Goal: Information Seeking & Learning: Learn about a topic

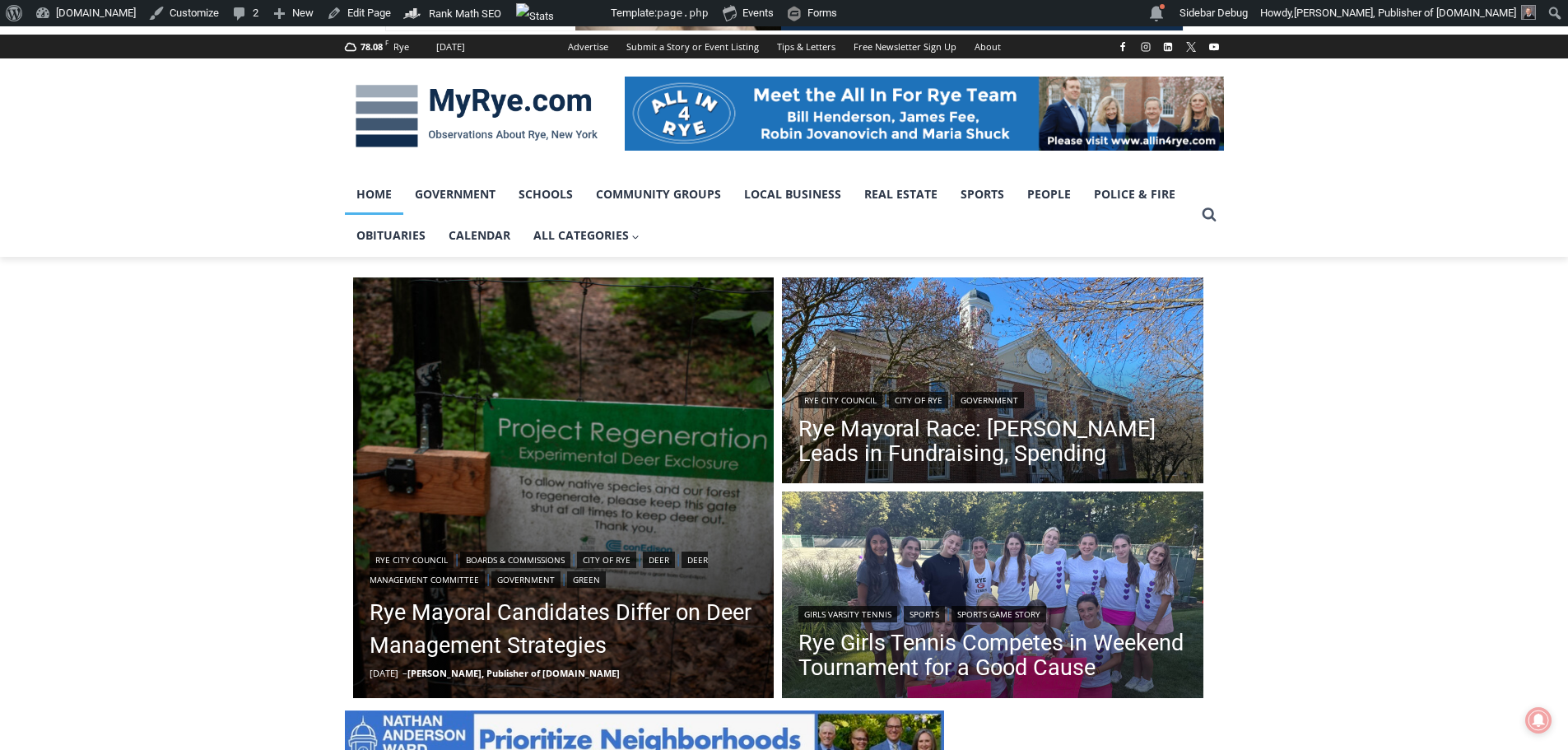
scroll to position [247, 0]
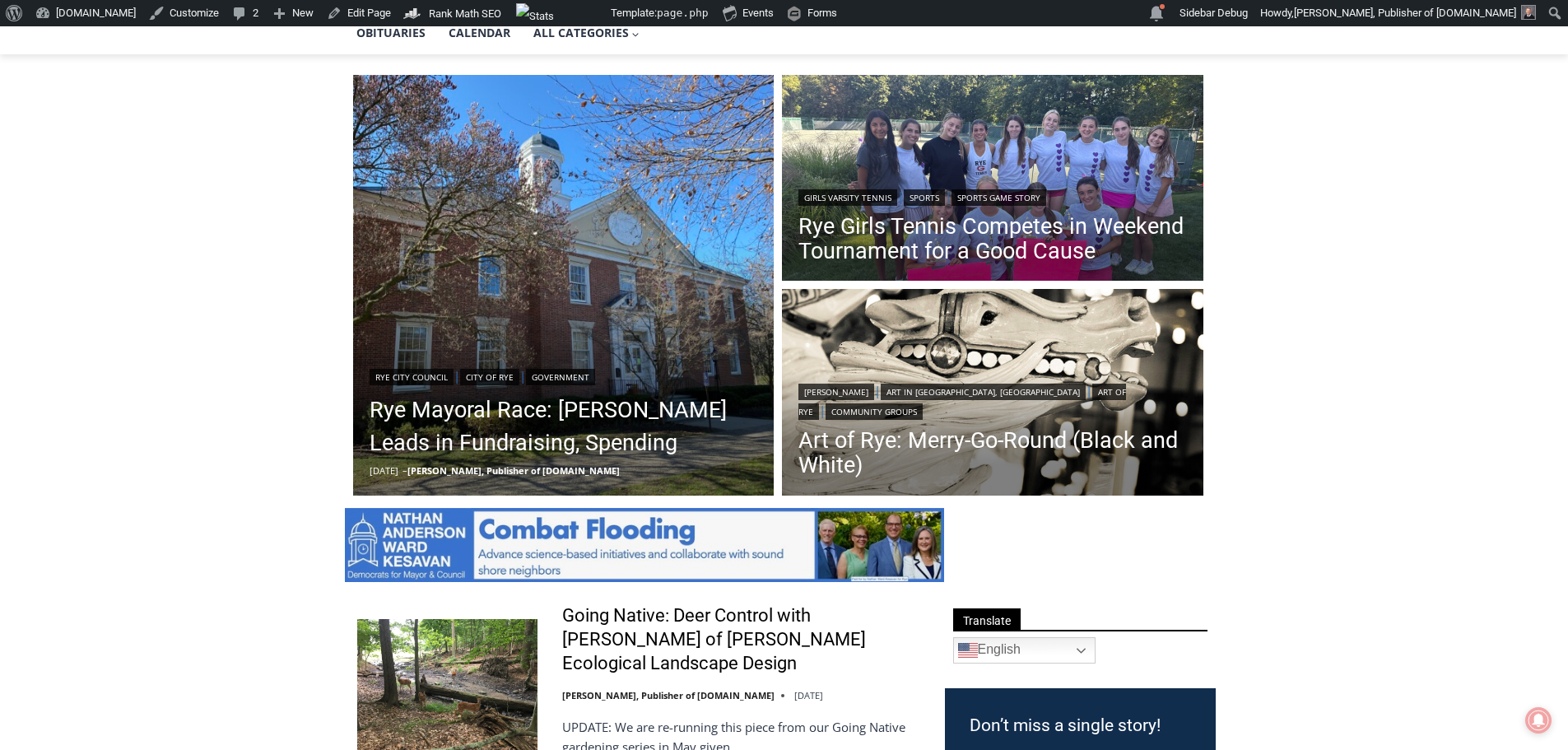
scroll to position [247, 0]
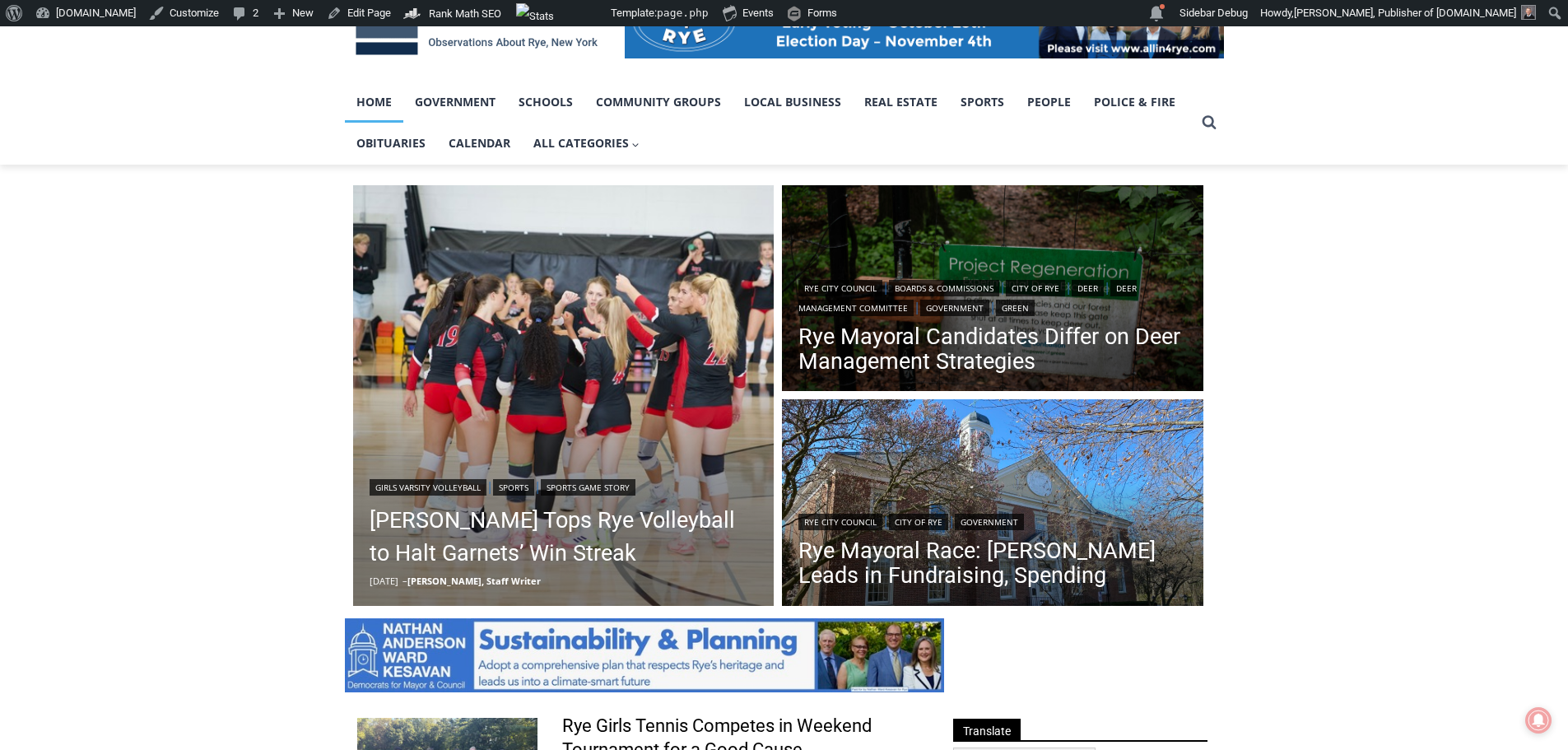
scroll to position [411, 0]
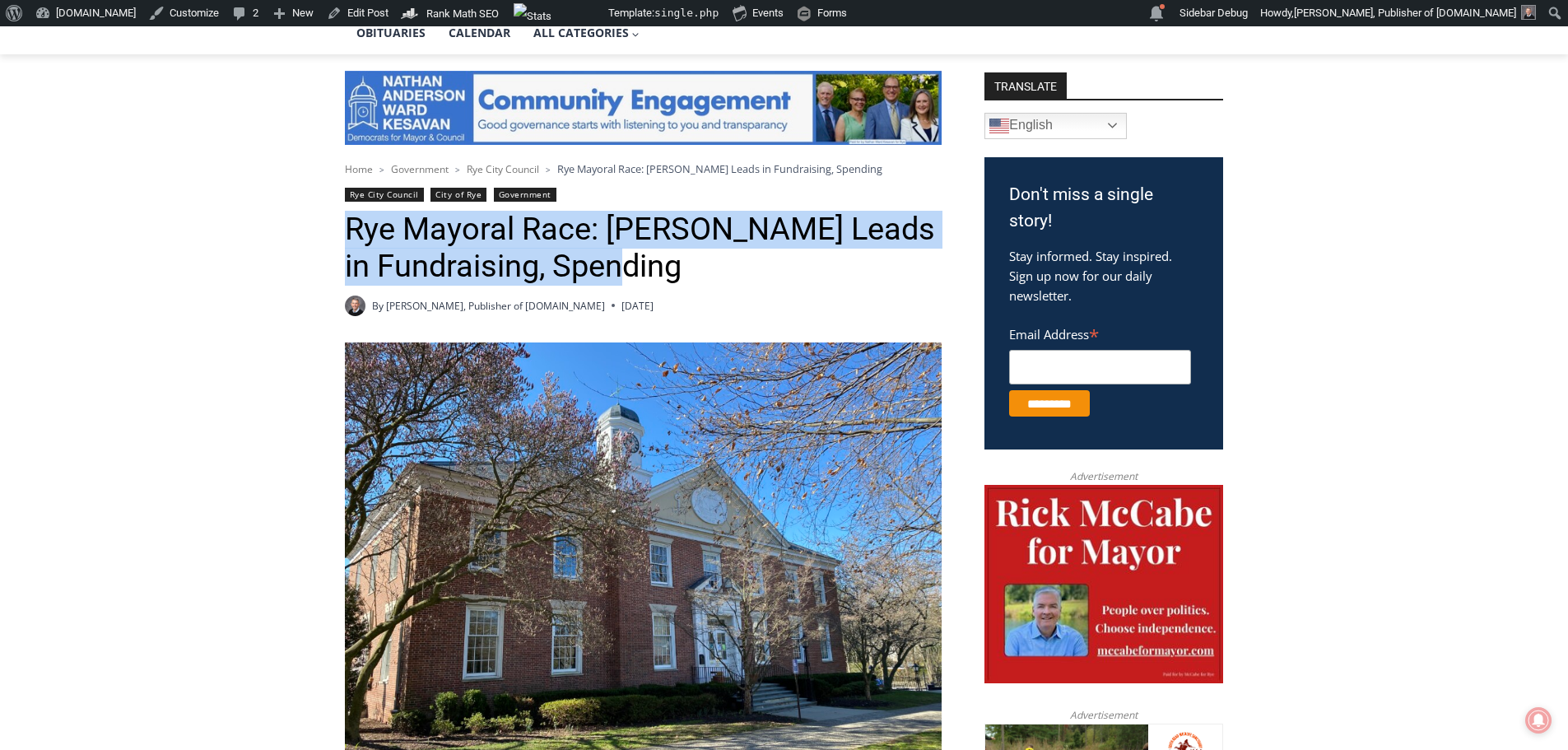
scroll to position [411, 0]
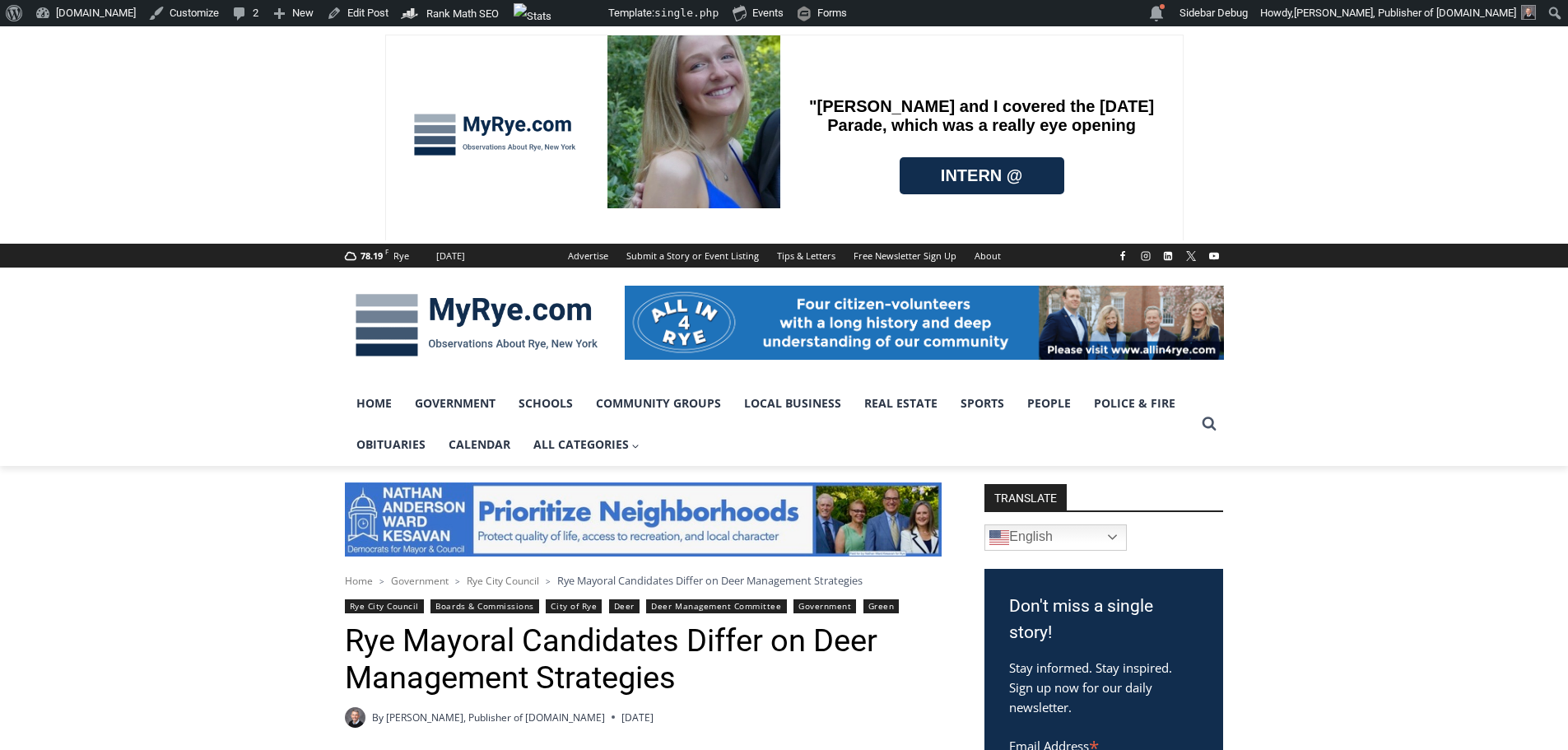
drag, startPoint x: 694, startPoint y: 378, endPoint x: 684, endPoint y: 379, distance: 10.0
click at [684, 379] on div at bounding box center [924, 325] width 599 height 115
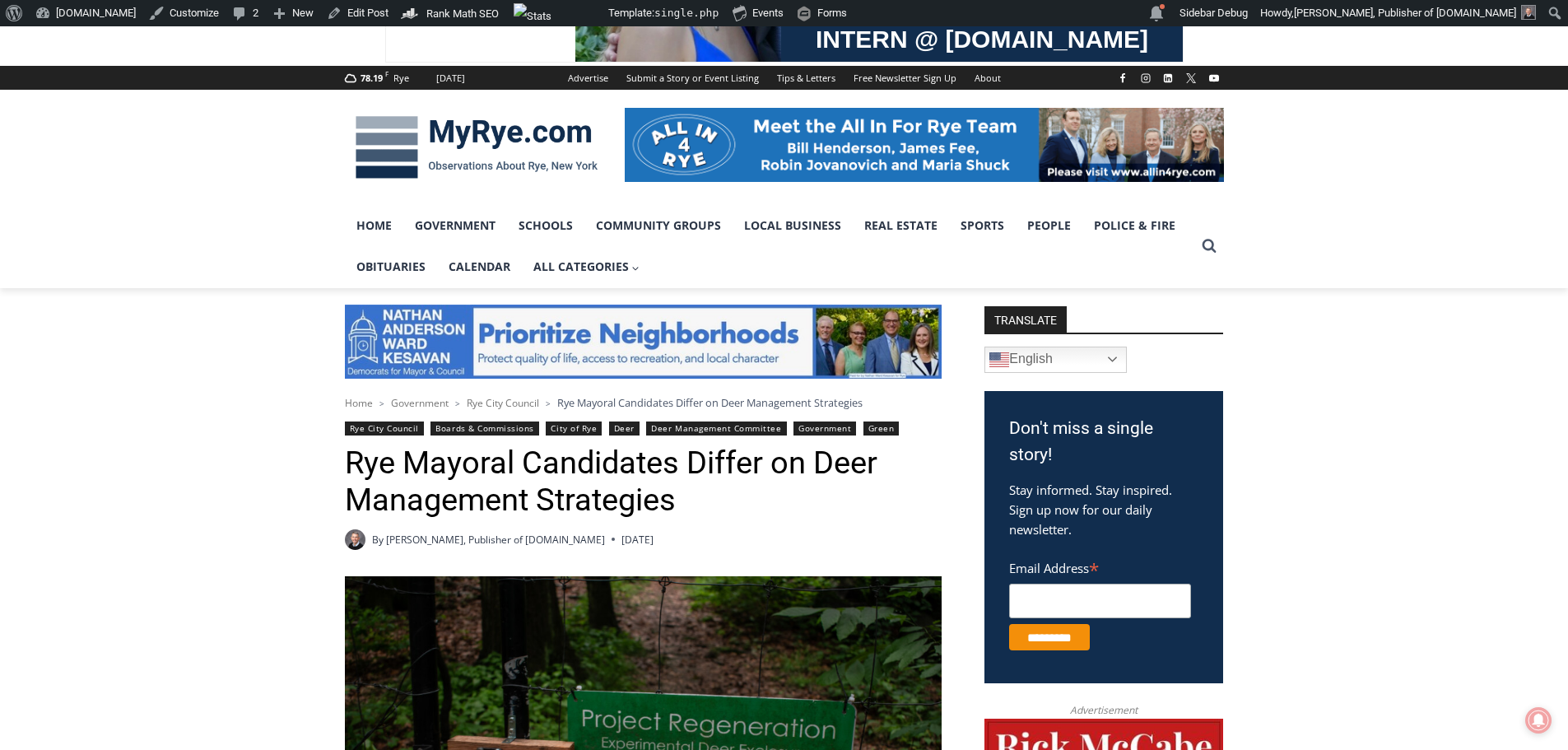
scroll to position [247, 0]
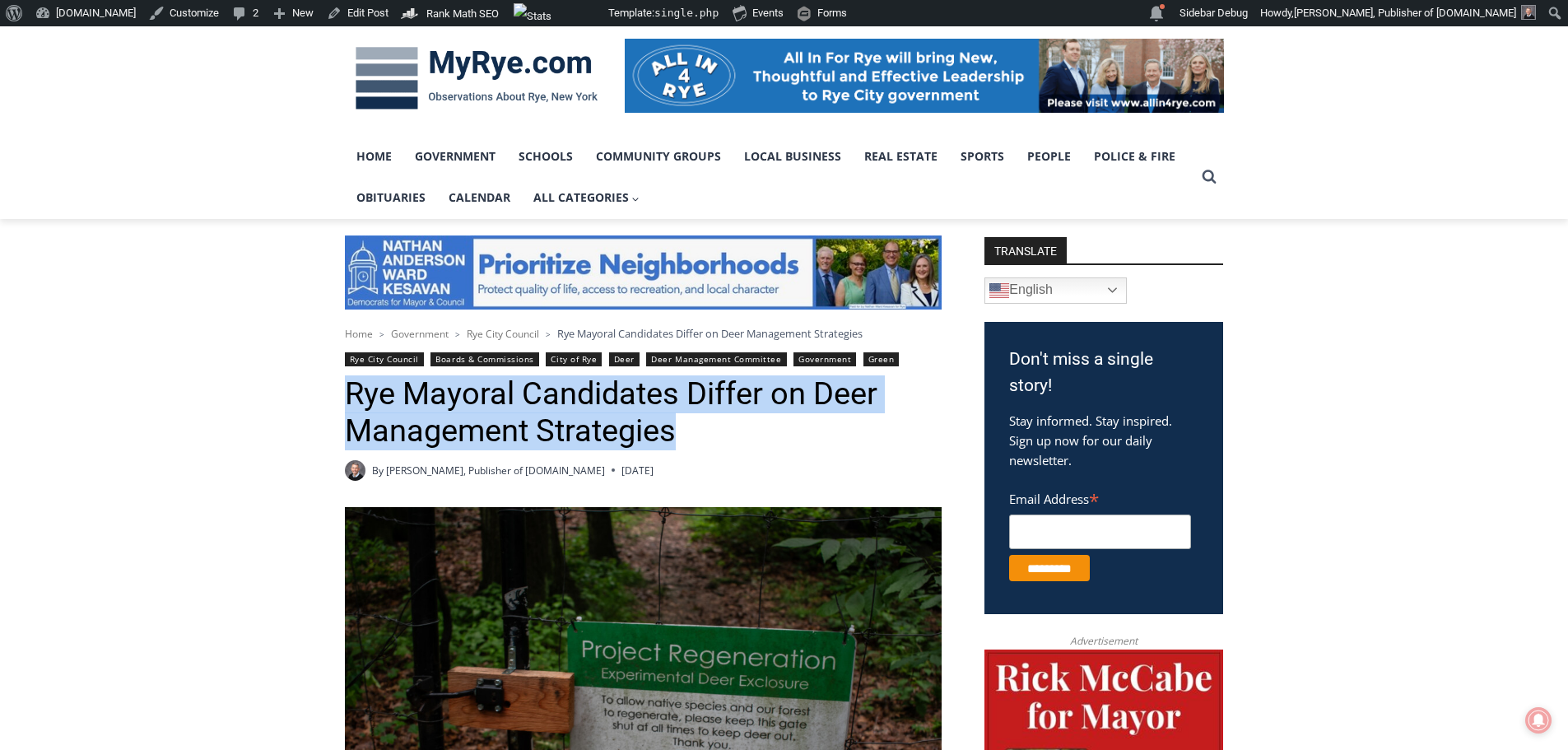
drag, startPoint x: 694, startPoint y: 438, endPoint x: 350, endPoint y: 392, distance: 347.1
click at [350, 392] on h1 "Rye Mayoral Candidates Differ on Deer Management Strategies" at bounding box center [643, 412] width 597 height 75
copy h1 "Rye Mayoral Candidates Differ on Deer Management Strategies"
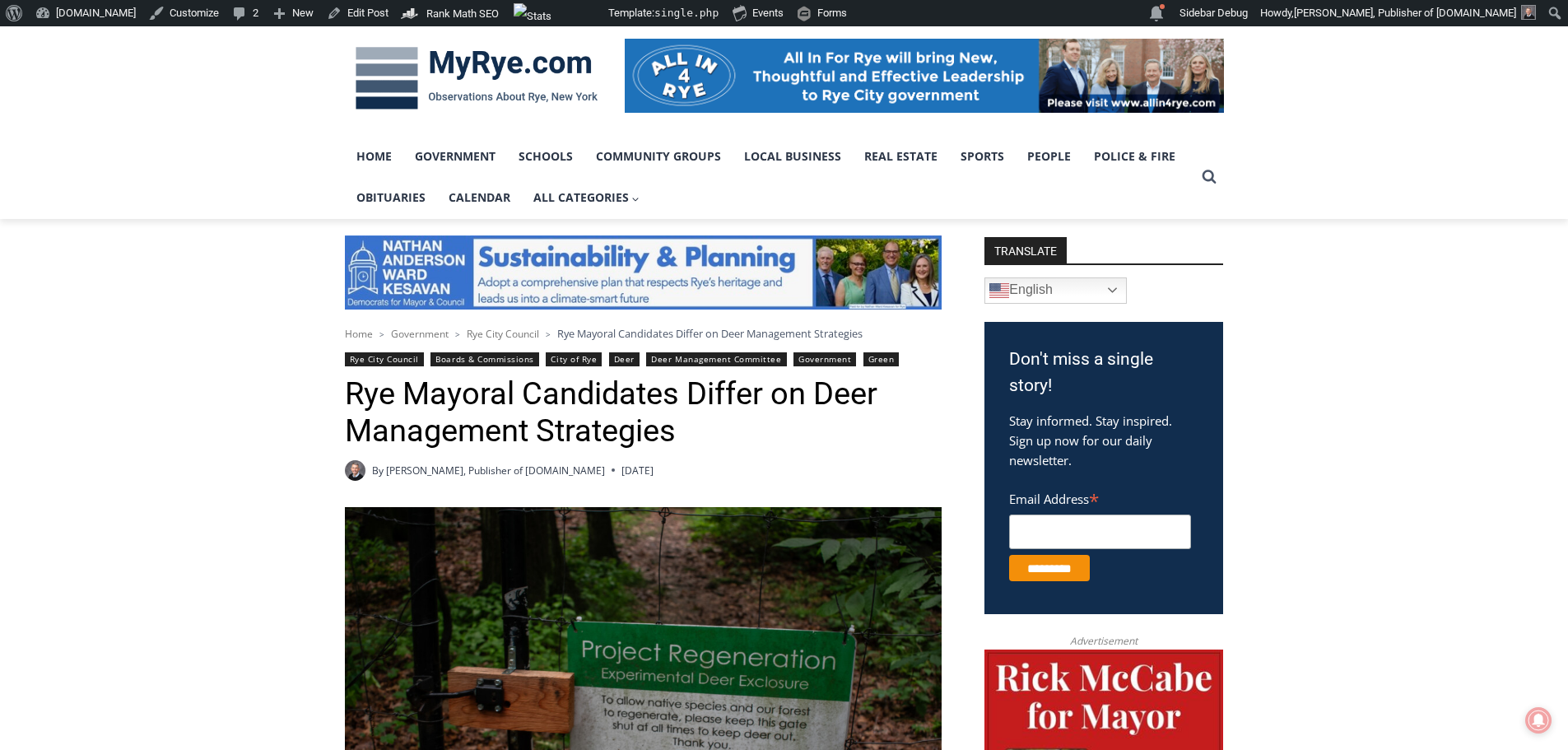
drag, startPoint x: 687, startPoint y: 358, endPoint x: 92, endPoint y: 353, distance: 595.0
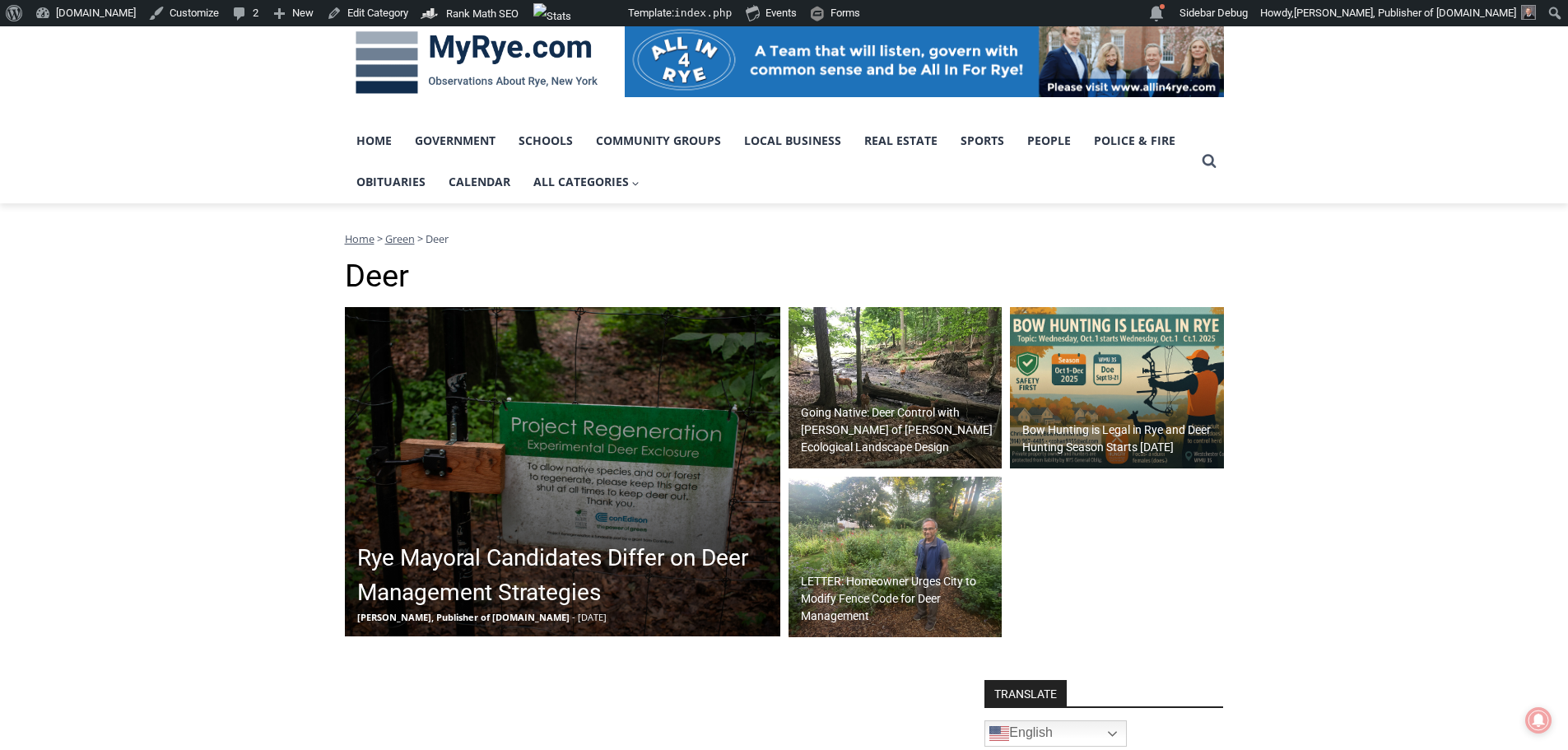
scroll to position [329, 0]
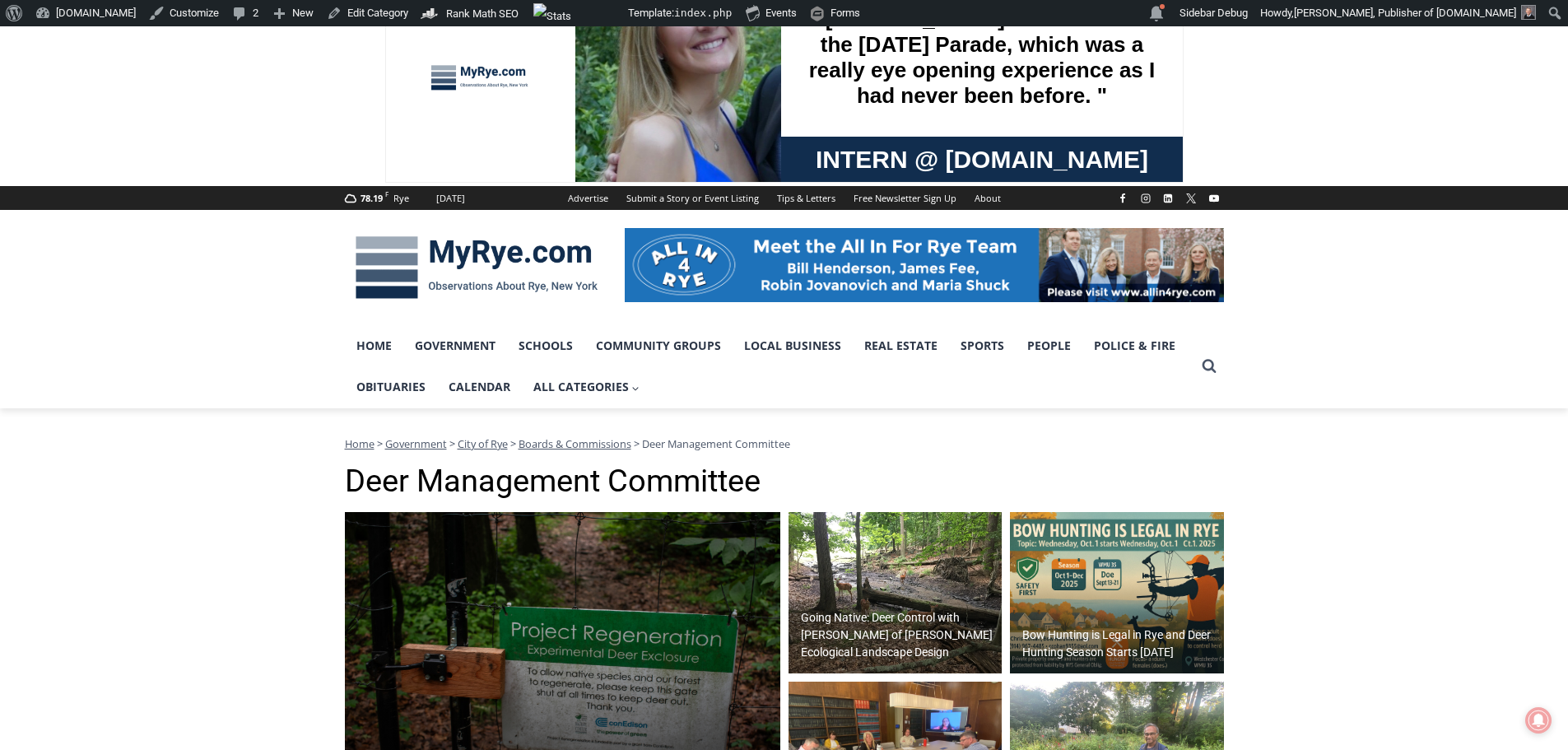
scroll to position [247, 0]
